Goal: Task Accomplishment & Management: Complete application form

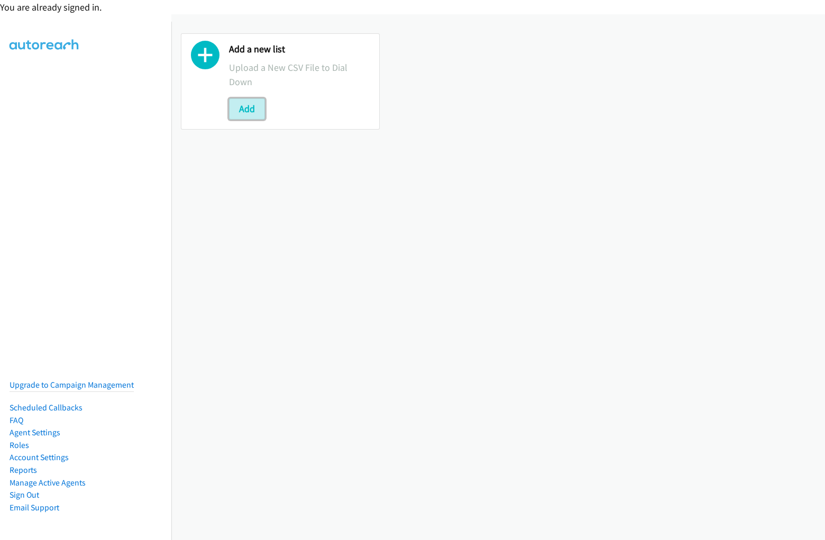
click at [246, 108] on button "Add" at bounding box center [247, 108] width 36 height 21
click at [412, 7] on div "You are already signed in." at bounding box center [412, 7] width 825 height 14
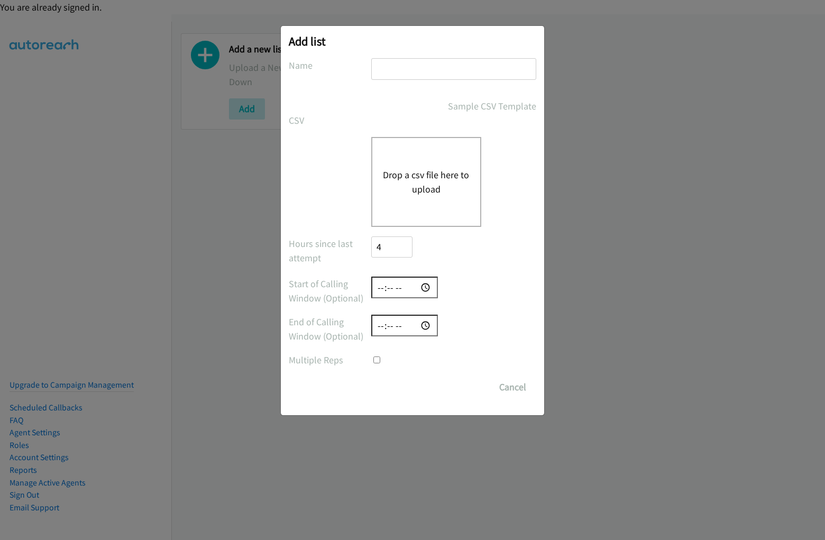
click at [412, 47] on h2 "Add list" at bounding box center [412, 41] width 247 height 15
click at [412, 274] on form "No phone fields were returned for that Report or List View Please upload a csv …" at bounding box center [412, 227] width 247 height 339
click at [412, 220] on div "Drop a csv file here to upload" at bounding box center [426, 182] width 110 height 90
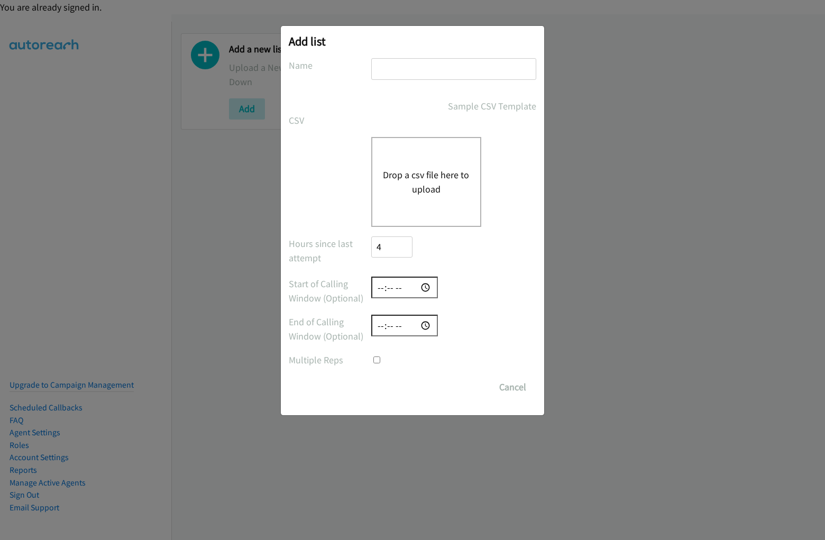
click at [412, 73] on input "text" at bounding box center [453, 69] width 165 height 22
click at [329, 65] on label "Name" at bounding box center [330, 65] width 82 height 14
click at [453, 73] on input "text" at bounding box center [453, 69] width 165 height 22
click at [412, 106] on div "Sample CSV Template" at bounding box center [453, 106] width 165 height 14
click at [454, 106] on link "Sample CSV Template" at bounding box center [492, 106] width 88 height 14
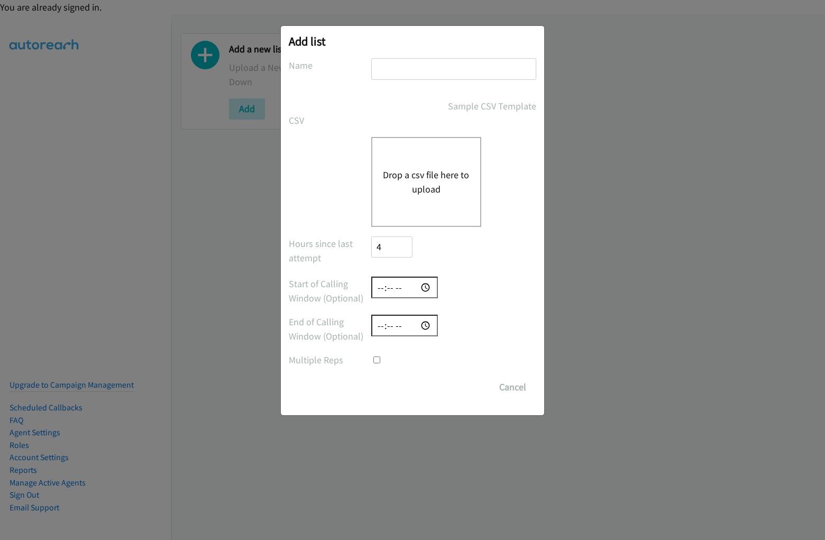
click at [412, 120] on div "CSV Existing List Add to List New List" at bounding box center [412, 120] width 247 height 14
click at [329, 120] on label "CSV" at bounding box center [330, 120] width 82 height 14
click at [412, 181] on button "Drop a csv file here to upload" at bounding box center [426, 182] width 87 height 29
click at [329, 144] on label at bounding box center [330, 144] width 82 height 14
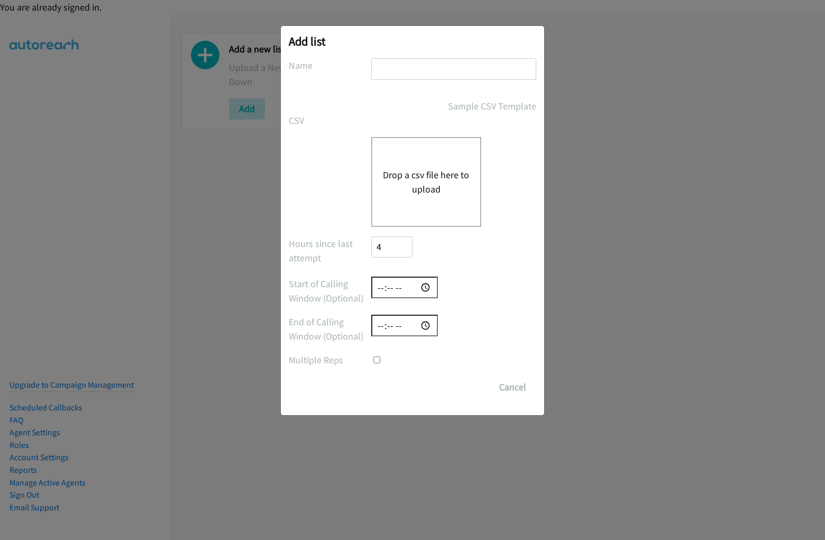
click at [453, 181] on button "Drop a csv file here to upload" at bounding box center [426, 182] width 87 height 29
click at [426, 181] on button "Drop a csv file here to upload" at bounding box center [426, 182] width 87 height 29
click at [412, 251] on div "Hours since last attempt 4" at bounding box center [412, 251] width 247 height 31
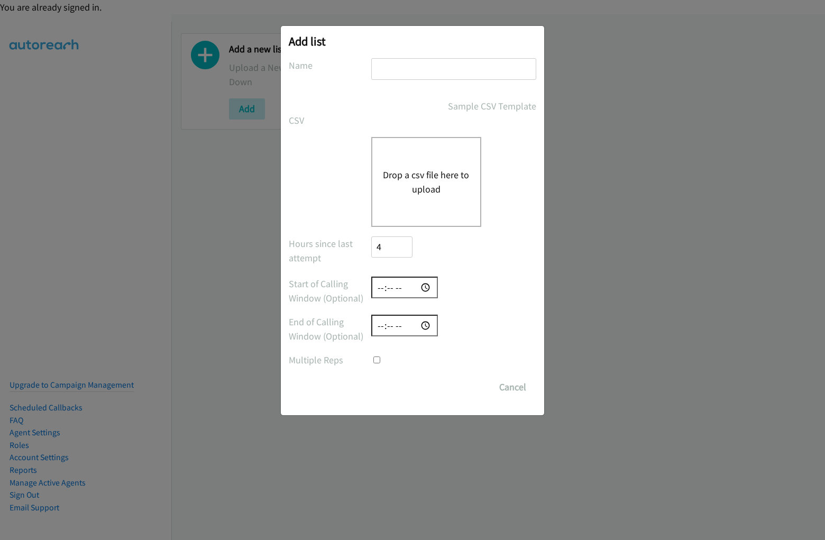
click at [329, 250] on label "Hours since last attempt" at bounding box center [330, 250] width 82 height 29
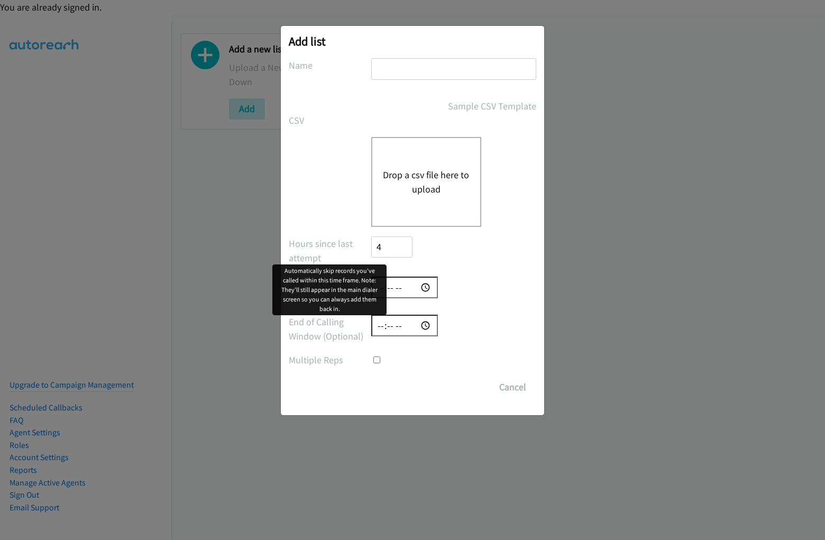
click at [391, 251] on input "4" at bounding box center [391, 247] width 41 height 22
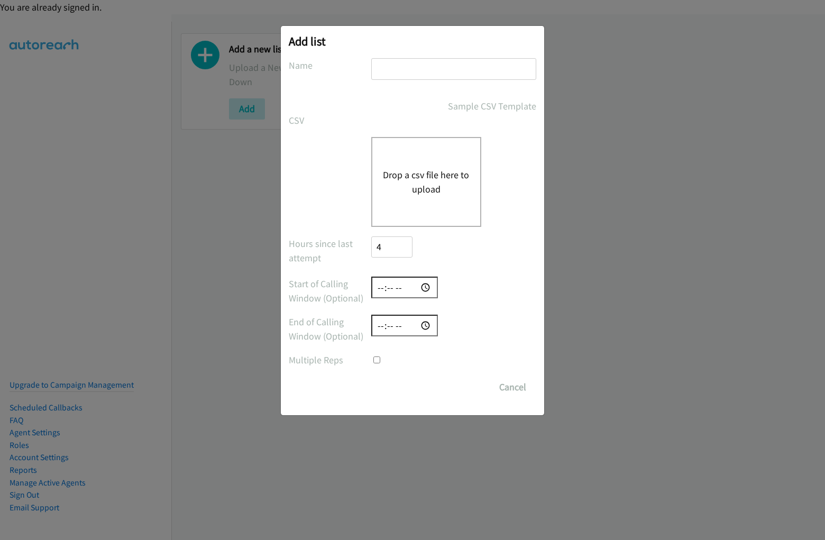
scroll to position [42, 0]
click at [412, 291] on input "time" at bounding box center [404, 287] width 67 height 22
click at [329, 291] on label "Start of Calling Window (Optional)" at bounding box center [330, 290] width 82 height 29
click at [453, 287] on div at bounding box center [453, 287] width 165 height 22
click at [412, 329] on input "time" at bounding box center [404, 326] width 67 height 22
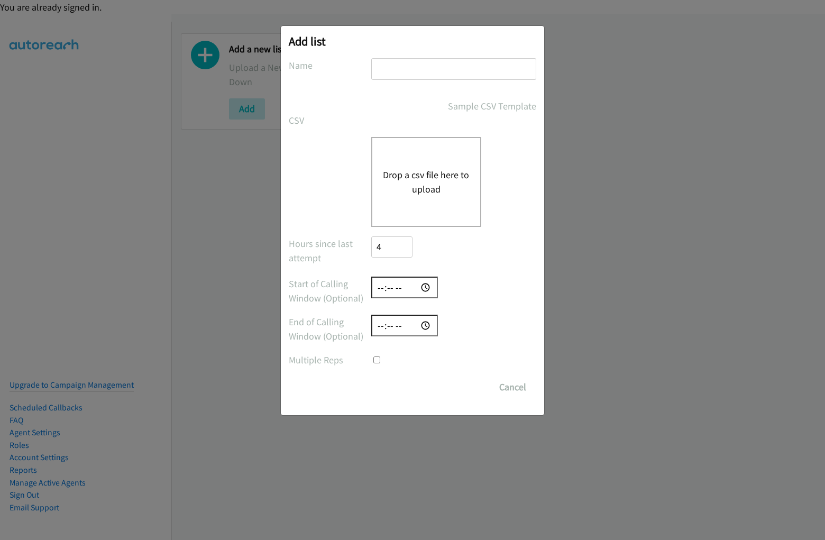
click at [329, 329] on label "End of Calling Window (Optional)" at bounding box center [330, 329] width 82 height 29
click at [453, 325] on div at bounding box center [453, 326] width 165 height 22
click at [412, 360] on div at bounding box center [453, 360] width 165 height 14
click at [329, 360] on label "Multiple Reps" at bounding box center [330, 360] width 82 height 14
click at [453, 360] on div at bounding box center [453, 360] width 165 height 14
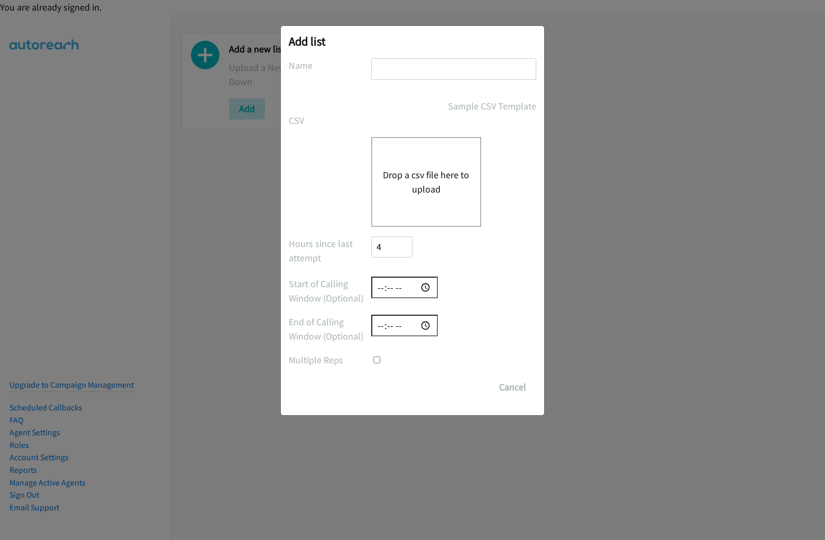
scroll to position [15, 0]
click at [412, 387] on div "Save List Cancel" at bounding box center [453, 386] width 165 height 21
click at [454, 387] on div "Save List Cancel" at bounding box center [453, 386] width 165 height 21
click at [453, 69] on input "#javascript:alert(5397)" at bounding box center [453, 69] width 165 height 22
type input "#javascript:alert(5397)"
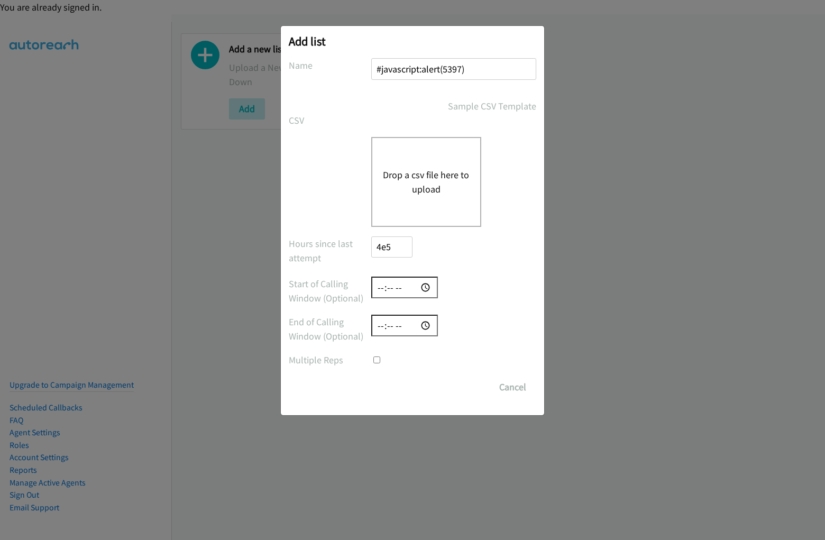
type input "4e53"
click at [391, 246] on input "number" at bounding box center [391, 247] width 41 height 22
click at [404, 287] on input "time" at bounding box center [404, 287] width 67 height 22
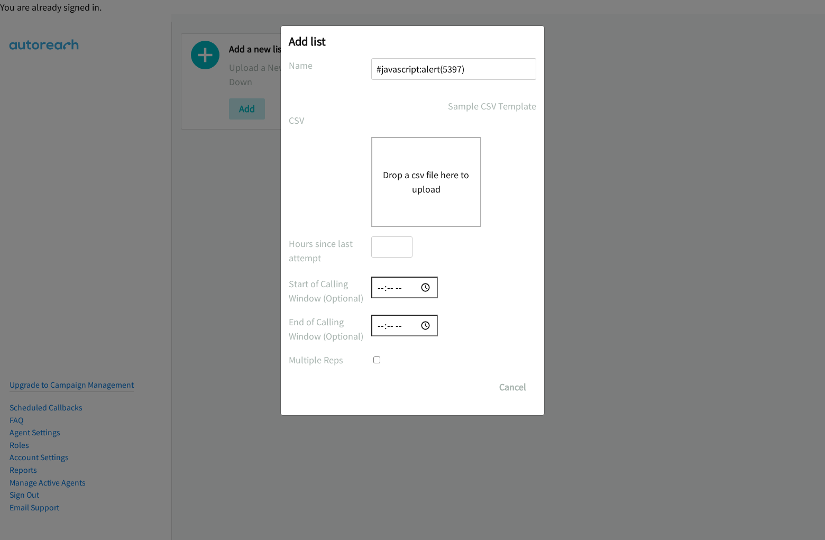
click at [404, 325] on input "time" at bounding box center [404, 326] width 67 height 22
click at [376, 360] on input "checkbox" at bounding box center [376, 359] width 7 height 7
checkbox input "true"
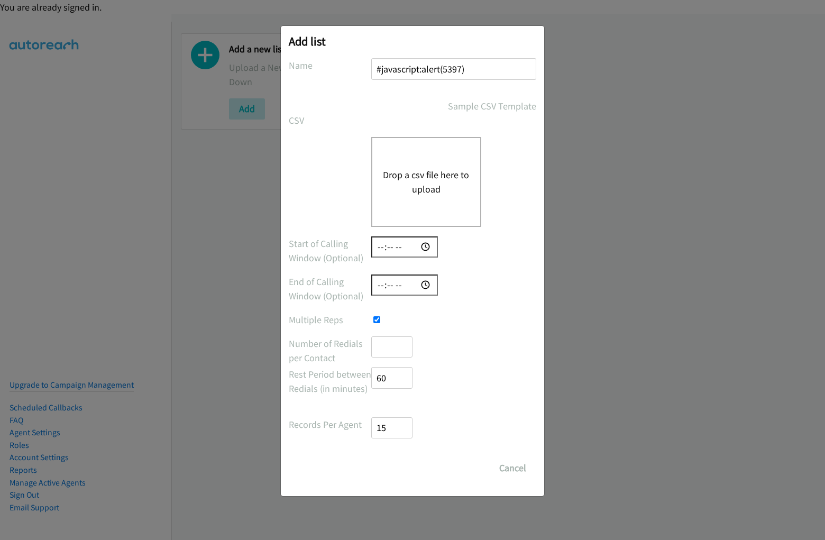
scroll to position [0, 1]
click at [391, 346] on input "number" at bounding box center [391, 347] width 41 height 22
click at [391, 377] on input "number" at bounding box center [391, 378] width 41 height 22
click at [391, 427] on input "number" at bounding box center [391, 428] width 41 height 22
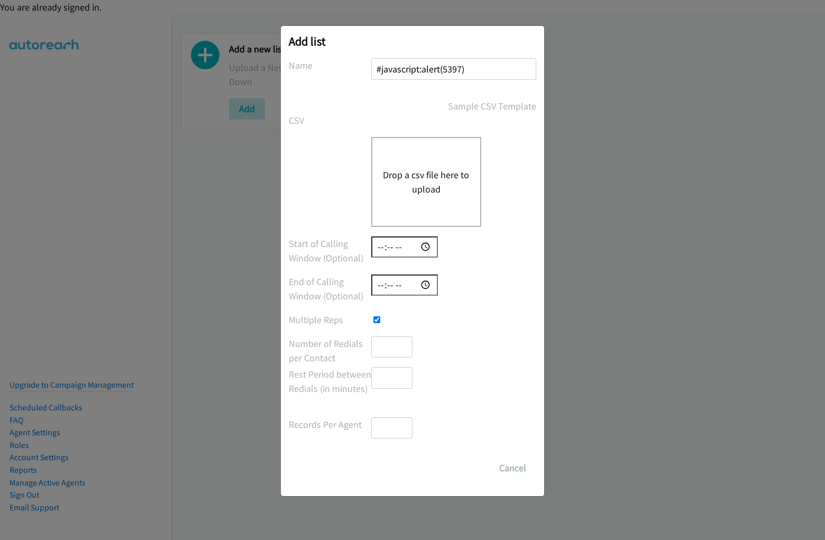
click at [426, 181] on button "Drop a csv file here to upload" at bounding box center [426, 182] width 87 height 29
click at [512, 468] on button "Cancel" at bounding box center [512, 467] width 47 height 21
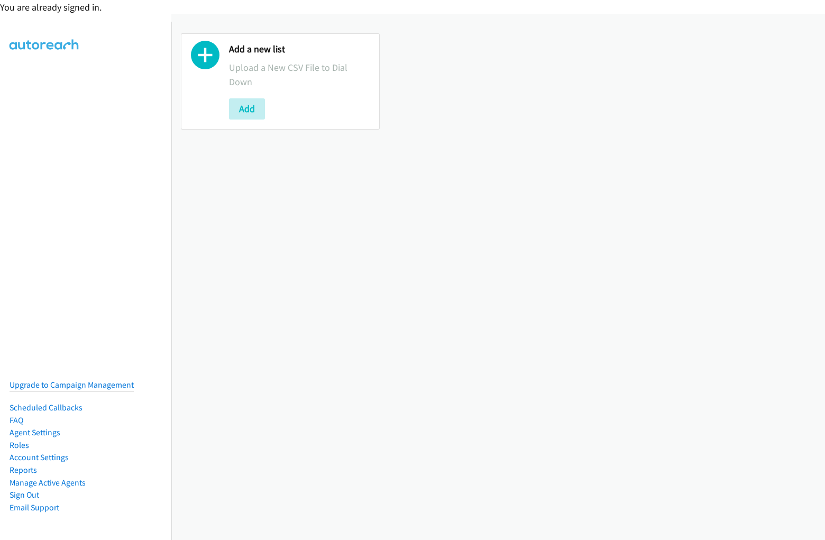
click at [412, 7] on div "You are already signed in." at bounding box center [412, 7] width 825 height 14
click at [412, 47] on div "Add a new list Upload a New CSV File to Dial Down Add" at bounding box center [497, 81] width 653 height 115
click at [408, 18] on div "Add a new list Upload a New CSV File to Dial Down Add" at bounding box center [497, 81] width 653 height 134
click at [498, 277] on div "Add a new list Upload a New CSV File to Dial Down Add" at bounding box center [497, 277] width 653 height 526
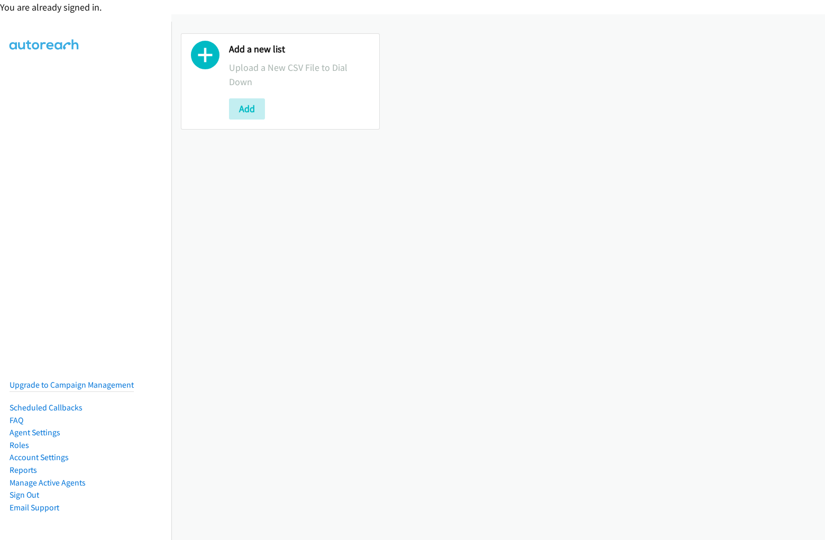
click at [494, 81] on div "Add a new list Upload a New CSV File to Dial Down Add" at bounding box center [497, 81] width 653 height 115
click at [279, 81] on p "Upload a New CSV File to Dial Down" at bounding box center [299, 74] width 141 height 29
click at [205, 81] on div at bounding box center [205, 81] width 29 height 76
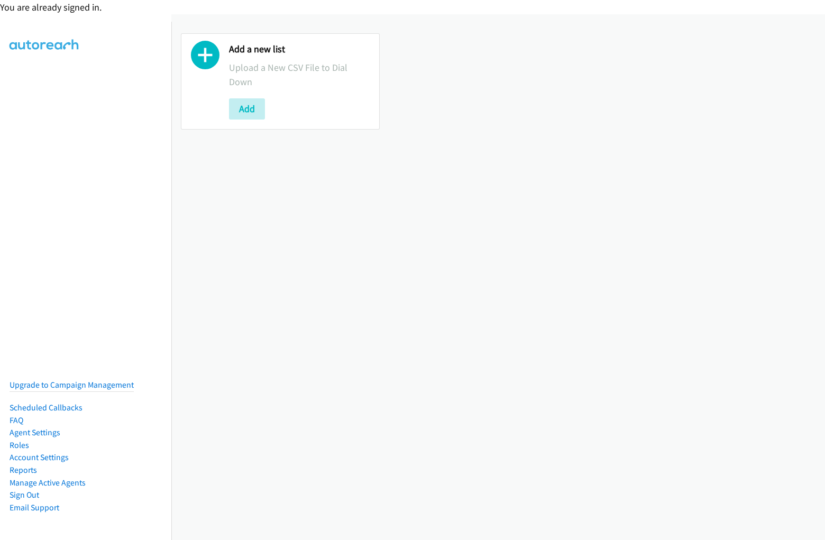
click at [298, 81] on p "Upload a New CSV File to Dial Down" at bounding box center [299, 74] width 141 height 29
click at [298, 108] on div "Add" at bounding box center [299, 108] width 141 height 21
click at [246, 108] on button "Add" at bounding box center [247, 108] width 36 height 21
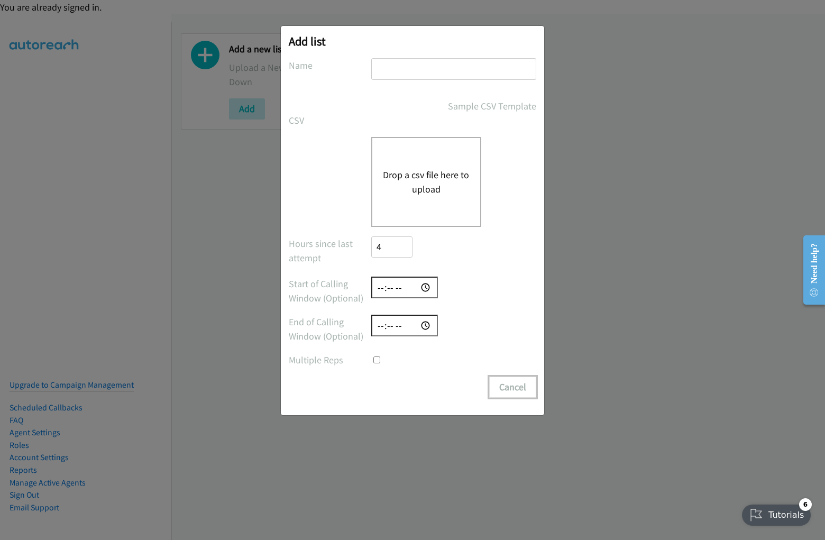
click at [512, 387] on button "Cancel" at bounding box center [512, 386] width 47 height 21
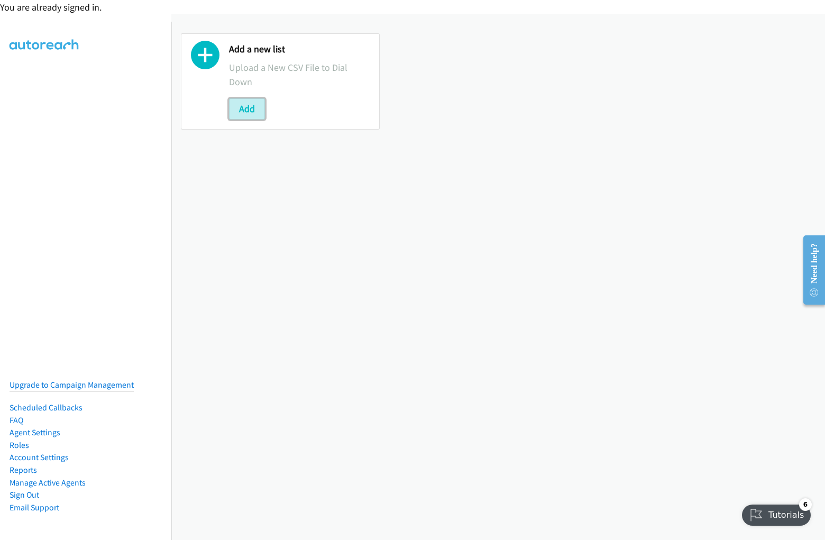
click at [246, 108] on button "Add" at bounding box center [247, 108] width 36 height 21
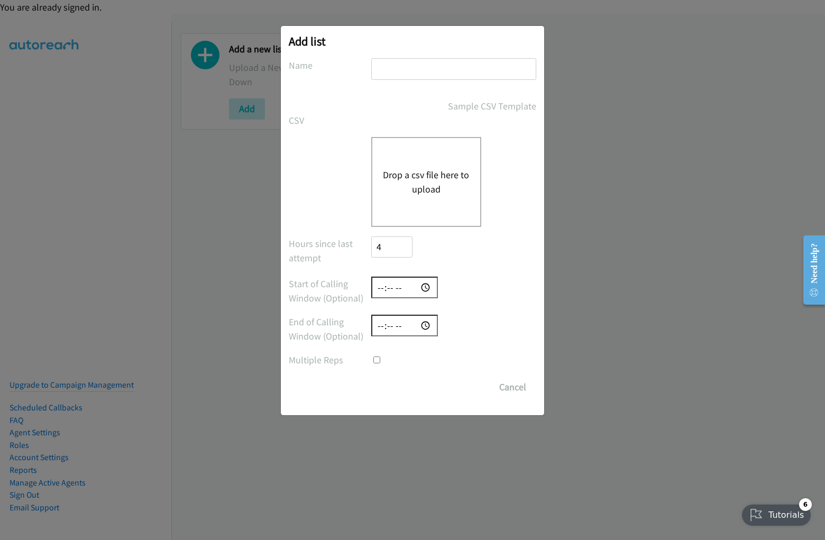
click at [426, 181] on button "Drop a csv file here to upload" at bounding box center [426, 182] width 87 height 29
click at [512, 387] on button "Cancel" at bounding box center [512, 386] width 47 height 21
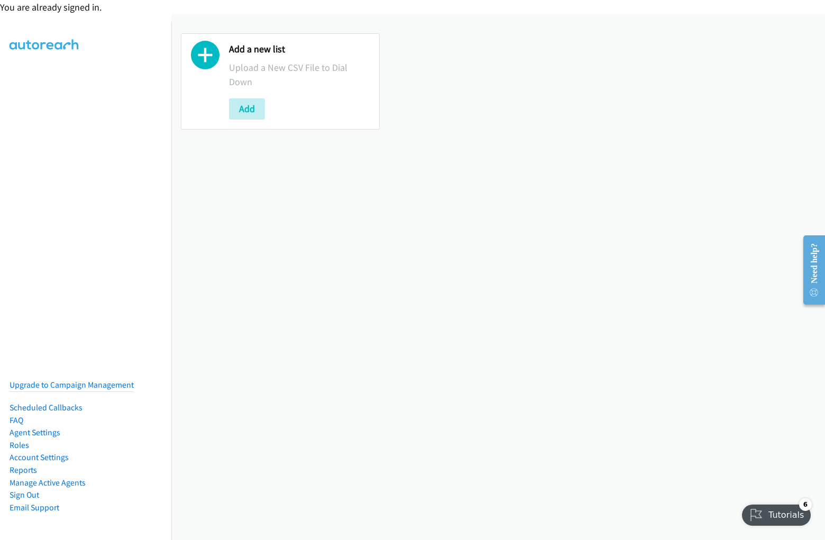
click at [412, 7] on div "You are already signed in." at bounding box center [412, 7] width 825 height 14
click at [412, 47] on div "Add a new list Upload a New CSV File to Dial Down Add" at bounding box center [497, 81] width 653 height 115
click at [408, 18] on div "Add a new list Upload a New CSV File to Dial Down Add" at bounding box center [497, 81] width 653 height 134
click at [498, 277] on div "Add a new list Upload a New CSV File to Dial Down Add" at bounding box center [497, 277] width 653 height 526
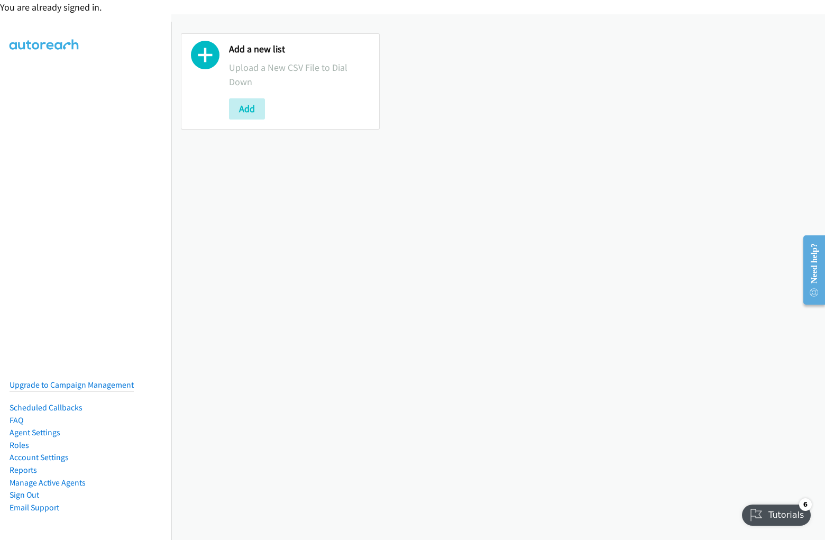
click at [494, 81] on div "Add a new list Upload a New CSV File to Dial Down Add" at bounding box center [497, 81] width 653 height 115
click at [279, 81] on p "Upload a New CSV File to Dial Down" at bounding box center [299, 74] width 141 height 29
click at [205, 81] on div at bounding box center [205, 81] width 29 height 76
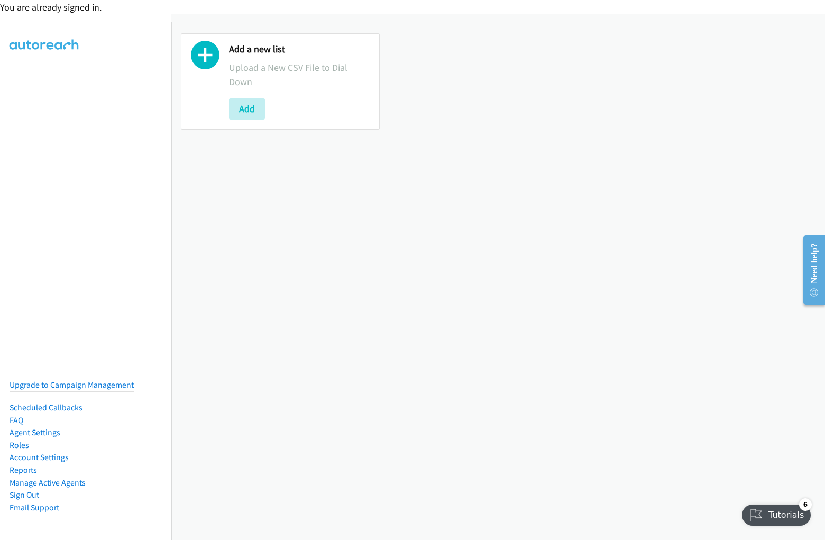
click at [298, 81] on p "Upload a New CSV File to Dial Down" at bounding box center [299, 74] width 141 height 29
click at [298, 108] on div "Add" at bounding box center [299, 108] width 141 height 21
